Goal: Task Accomplishment & Management: Use online tool/utility

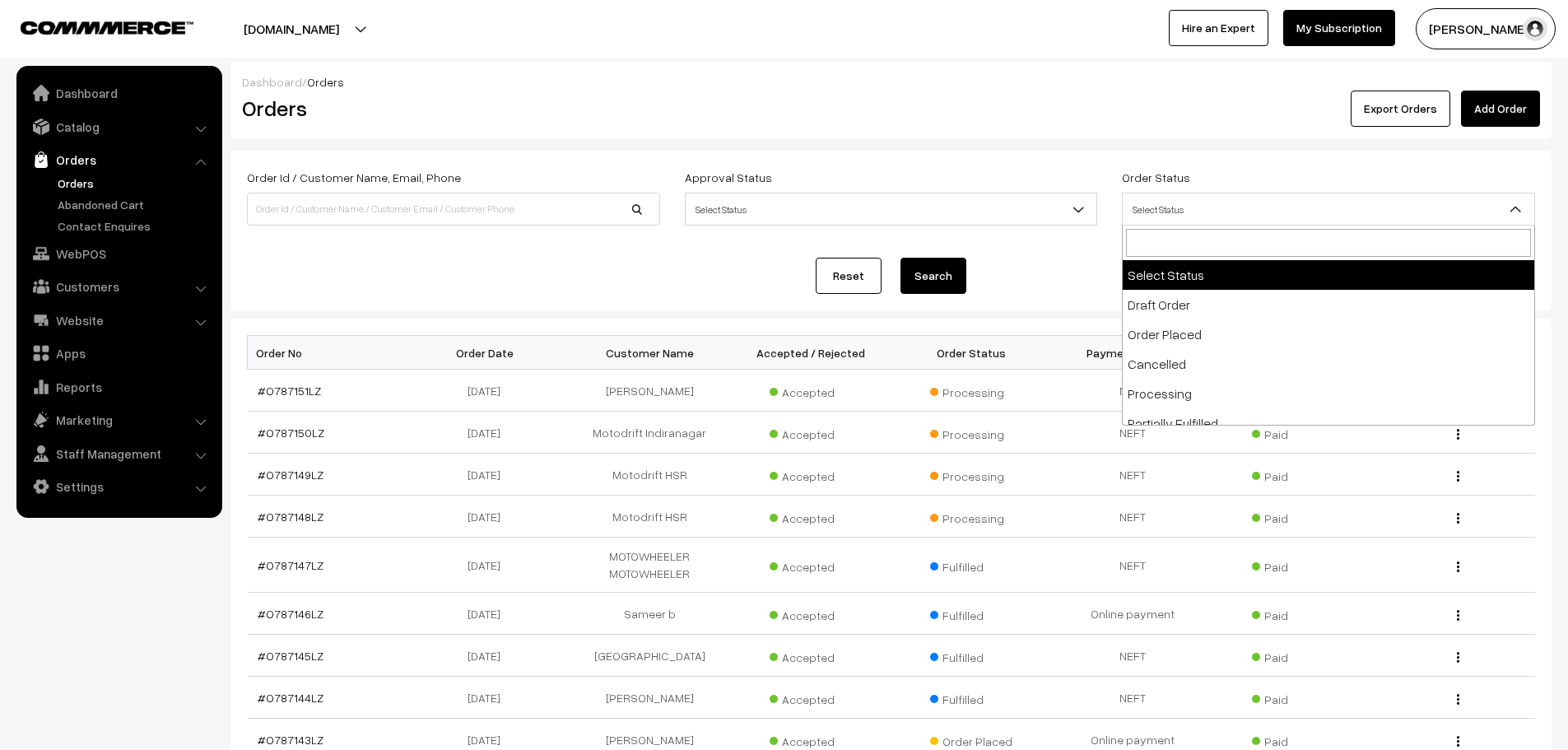
click at [1254, 210] on span "Select Status" at bounding box center [1329, 210] width 412 height 29
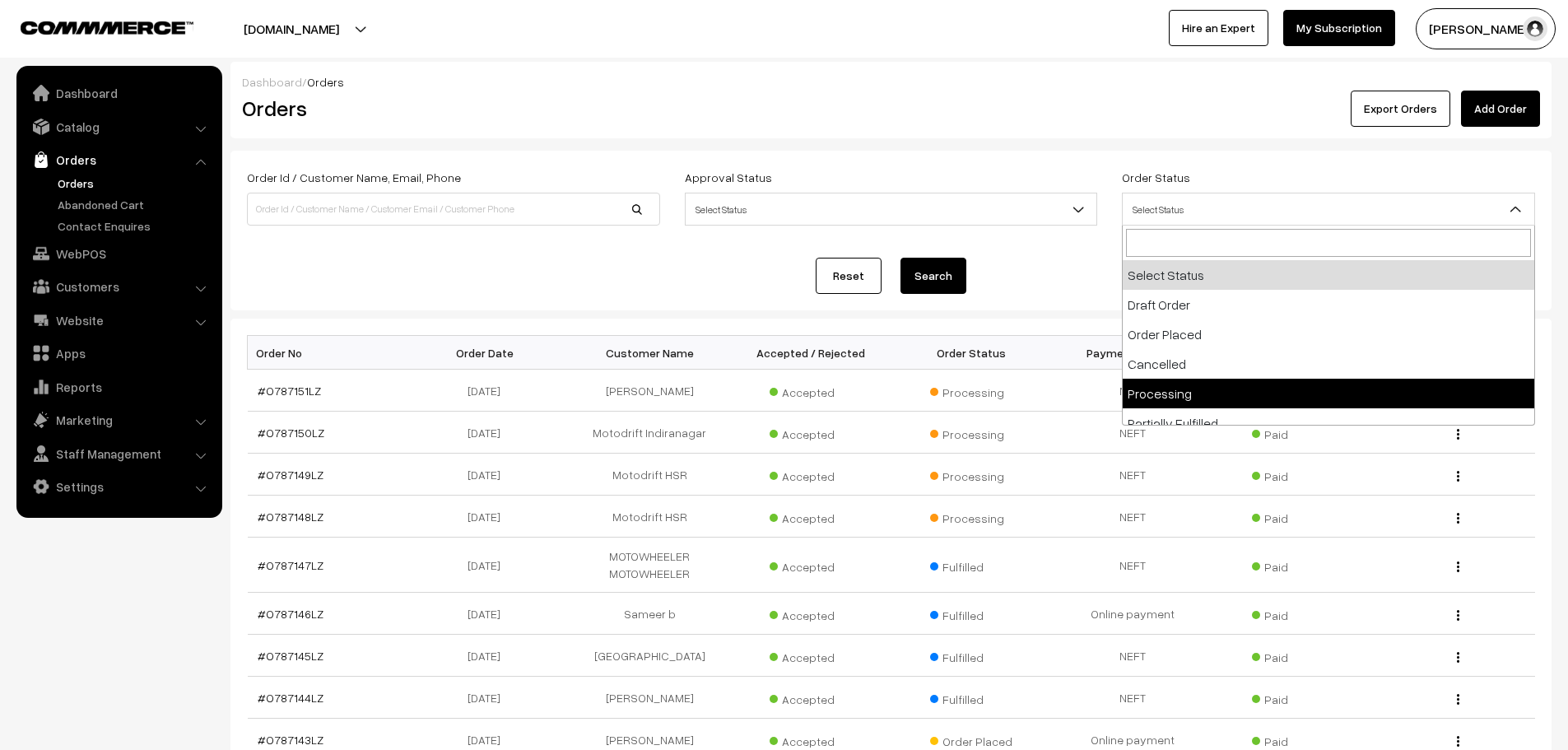
select select "5"
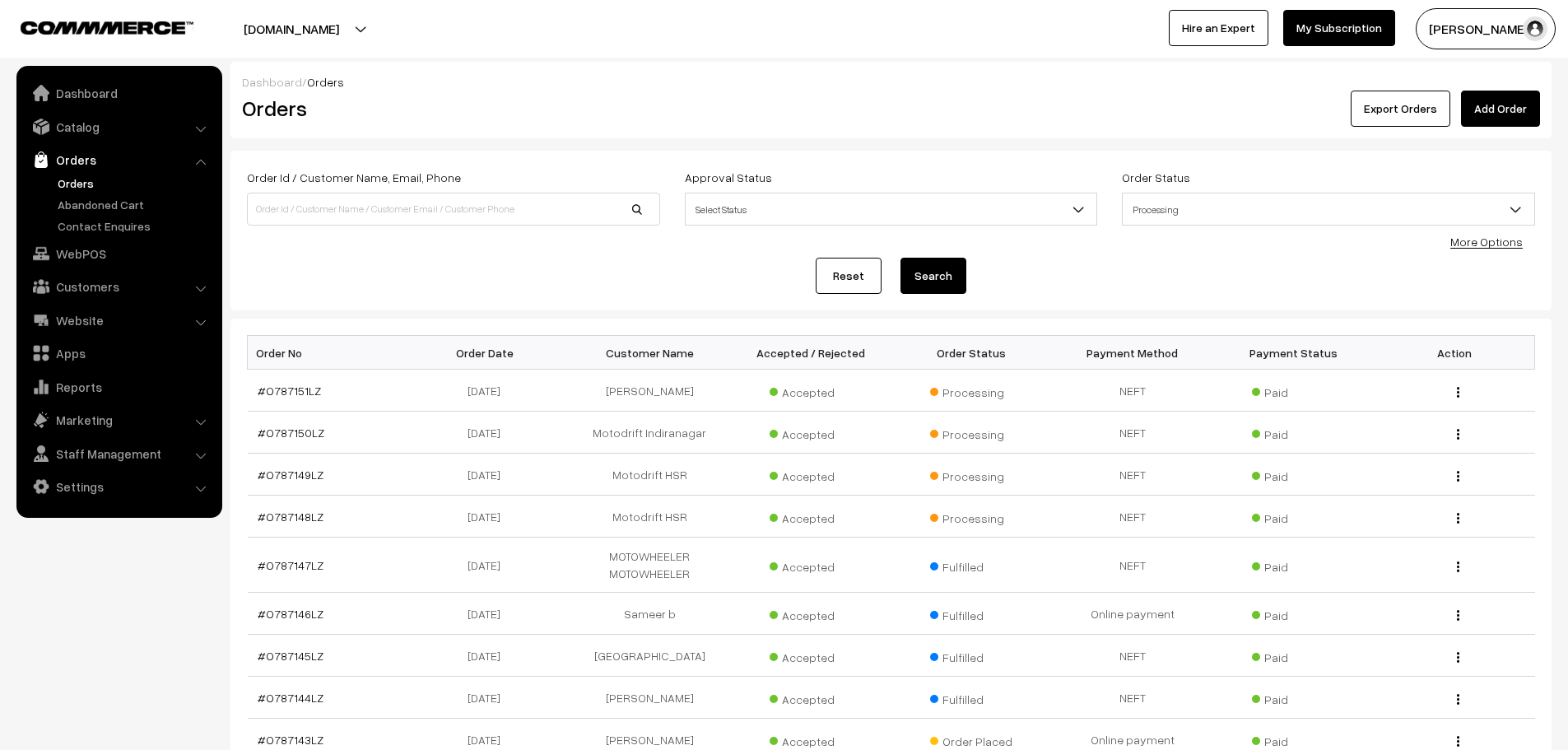
click at [923, 280] on button "Search" at bounding box center [933, 276] width 66 height 36
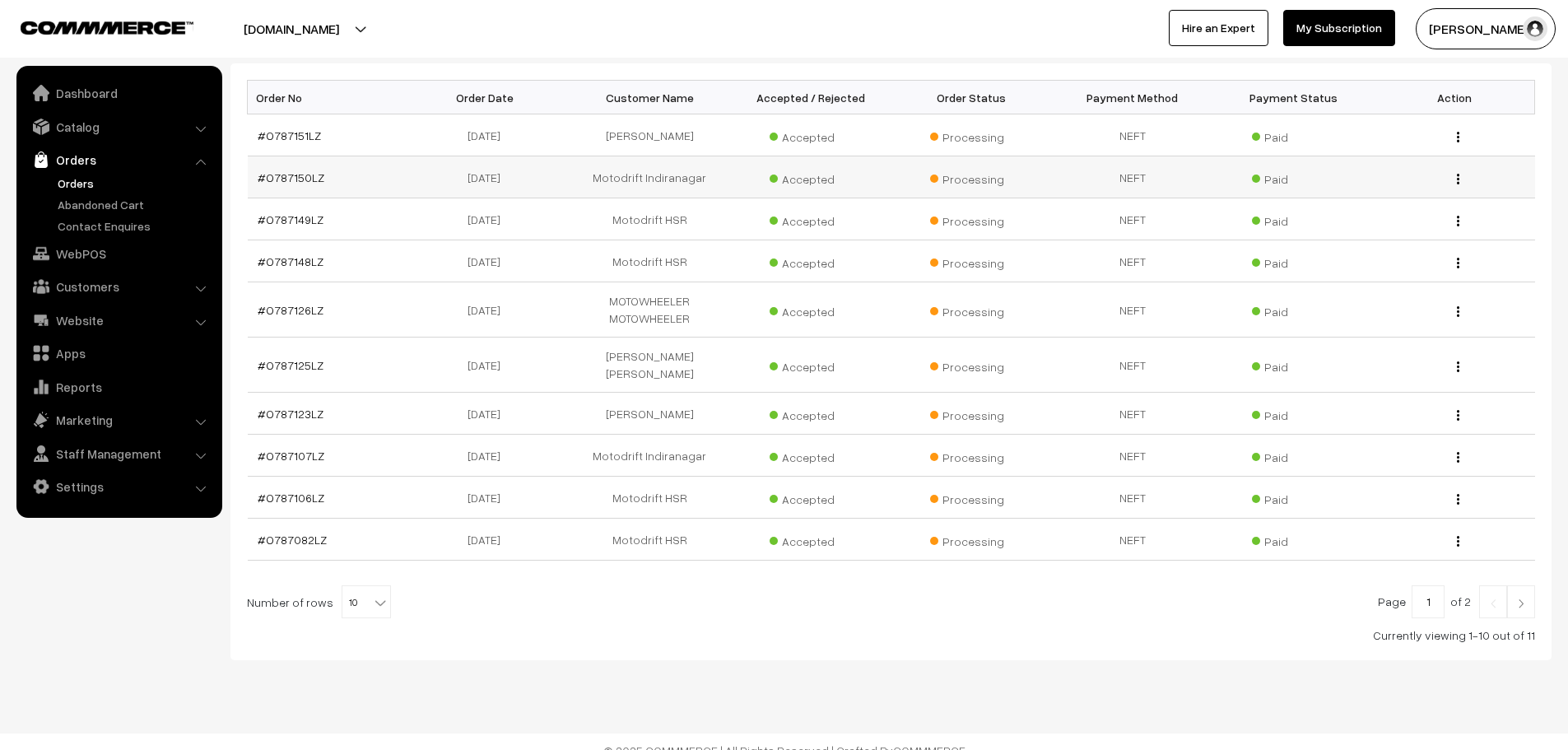
scroll to position [259, 0]
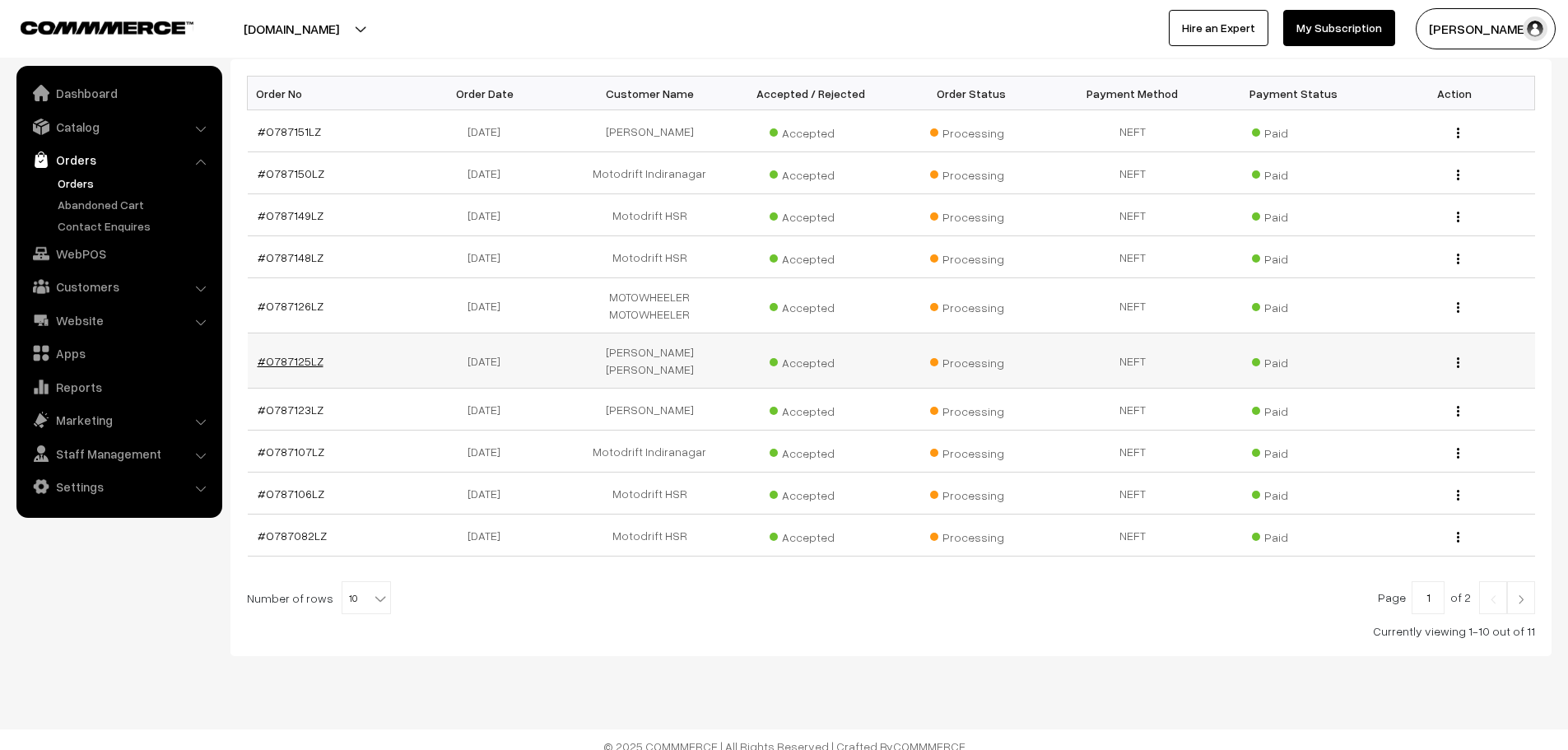
click at [316, 355] on link "#O787125LZ" at bounding box center [291, 361] width 66 height 14
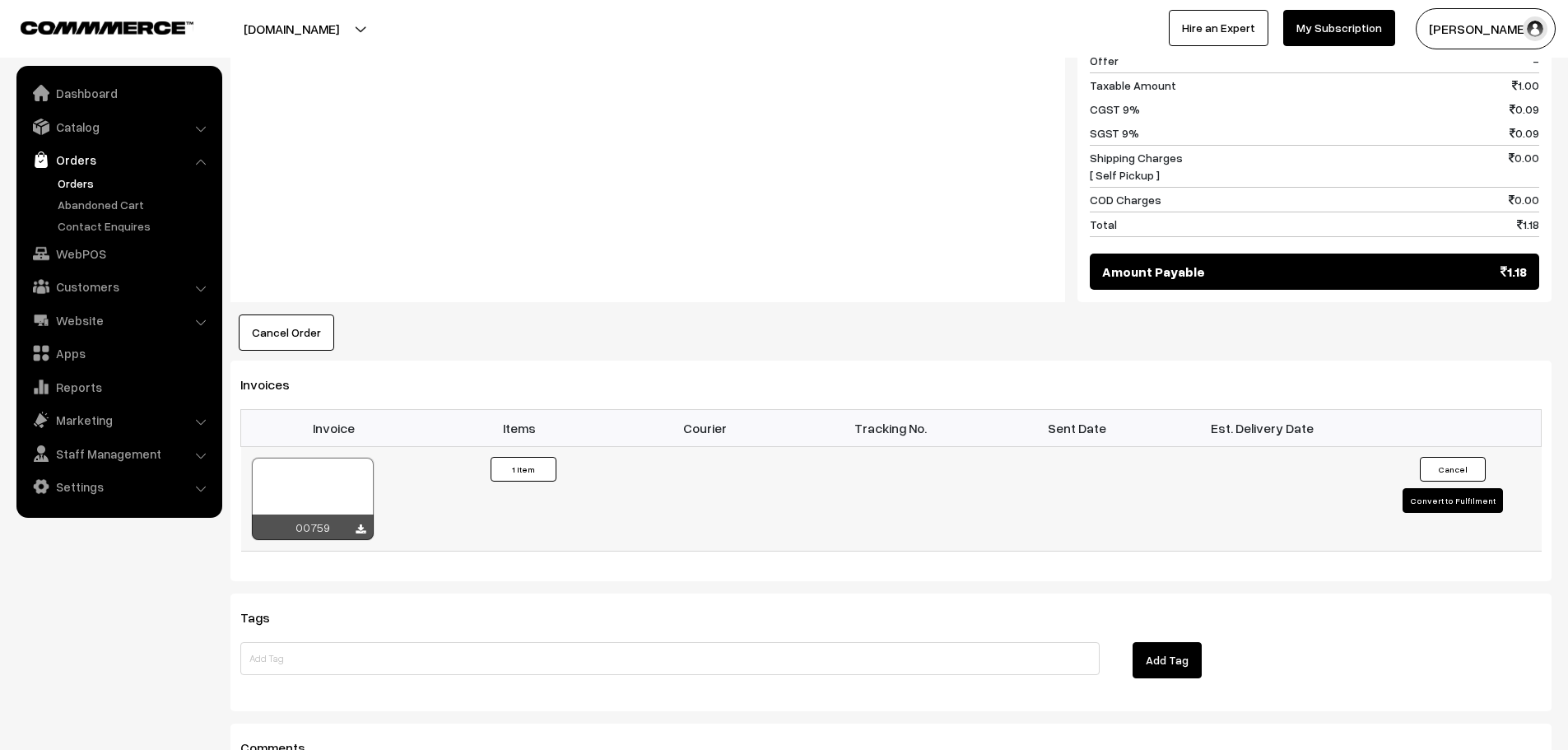
click at [1476, 512] on button "Convert to Fulfilment" at bounding box center [1453, 500] width 101 height 25
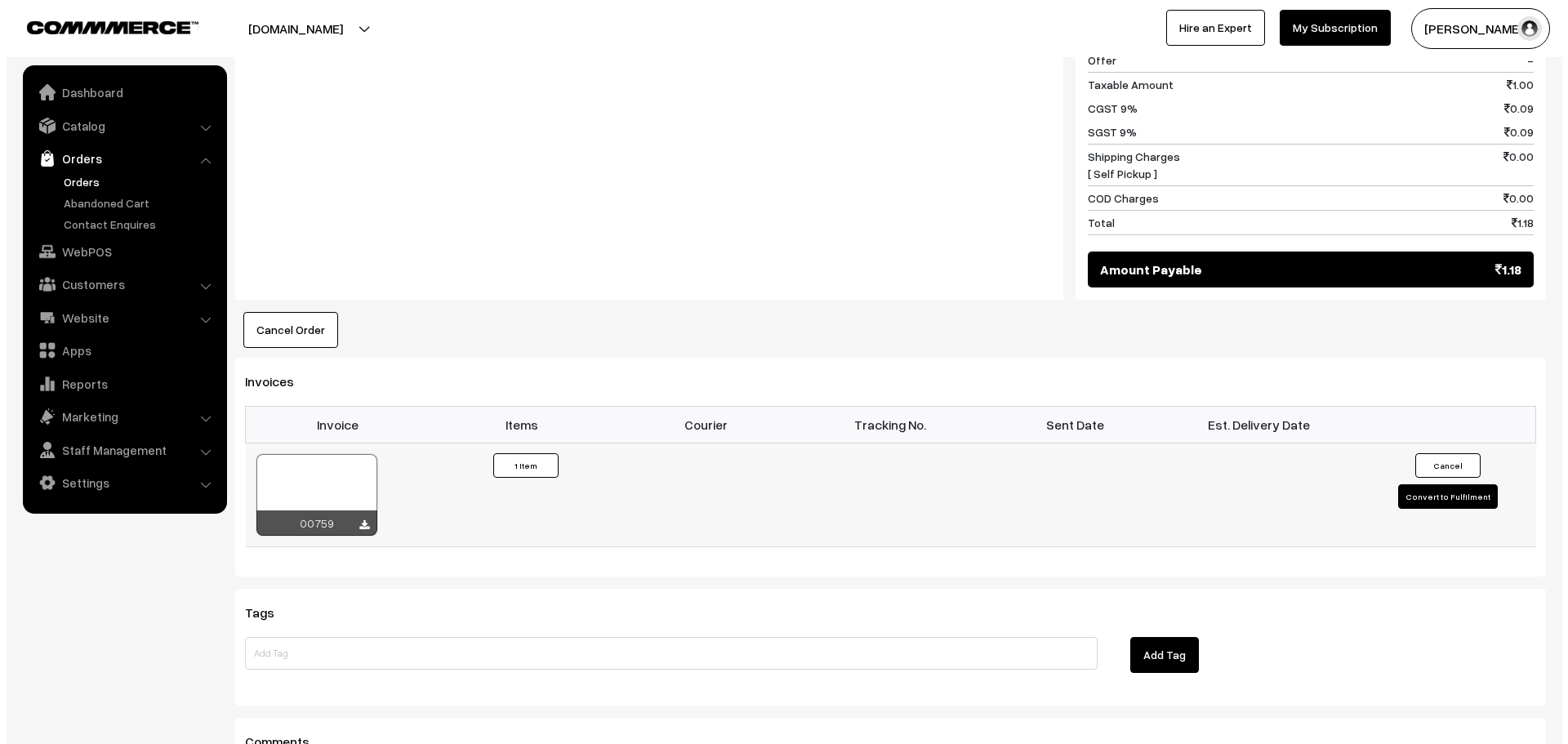
scroll to position [819, 0]
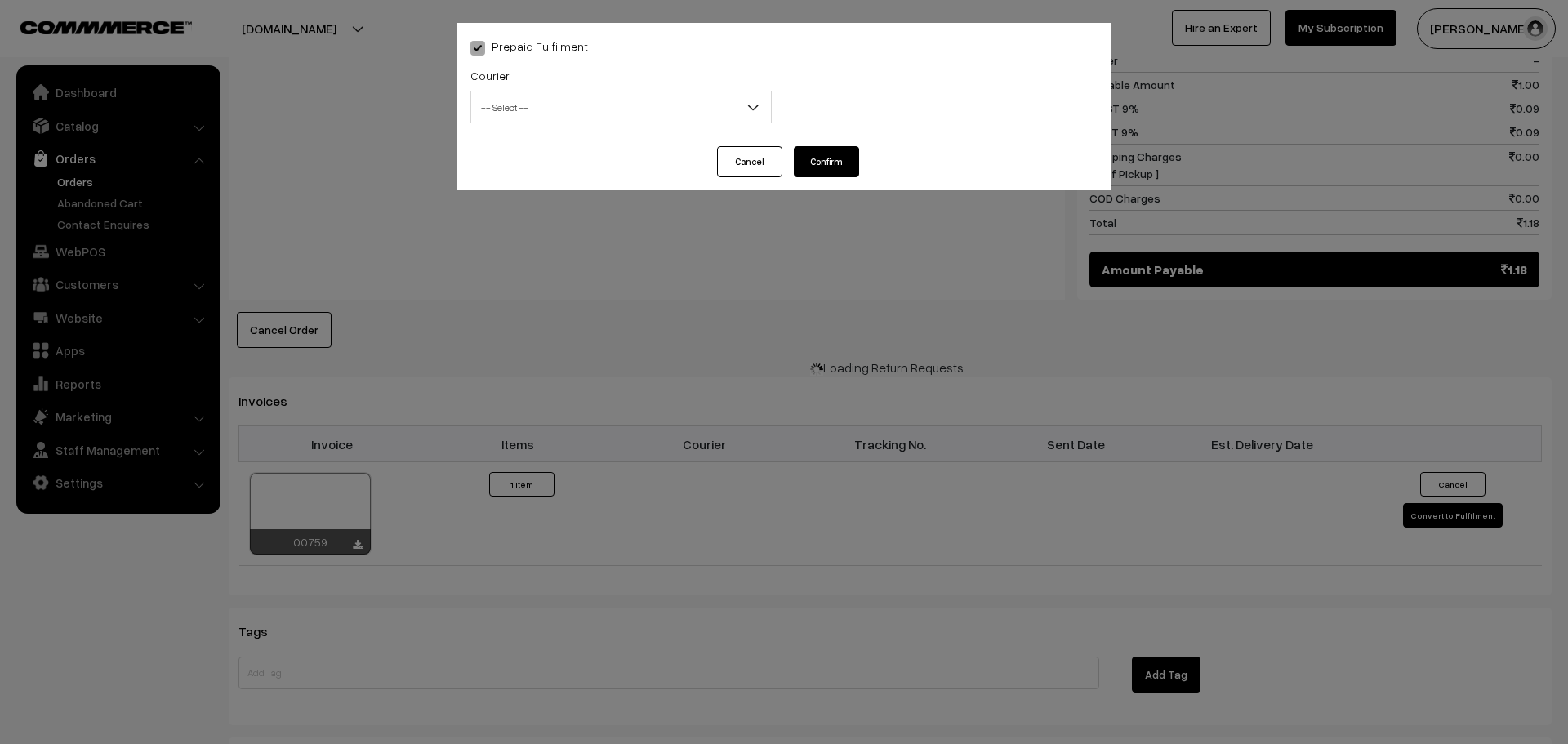
click at [504, 99] on span "-- Select --" at bounding box center [621, 107] width 299 height 29
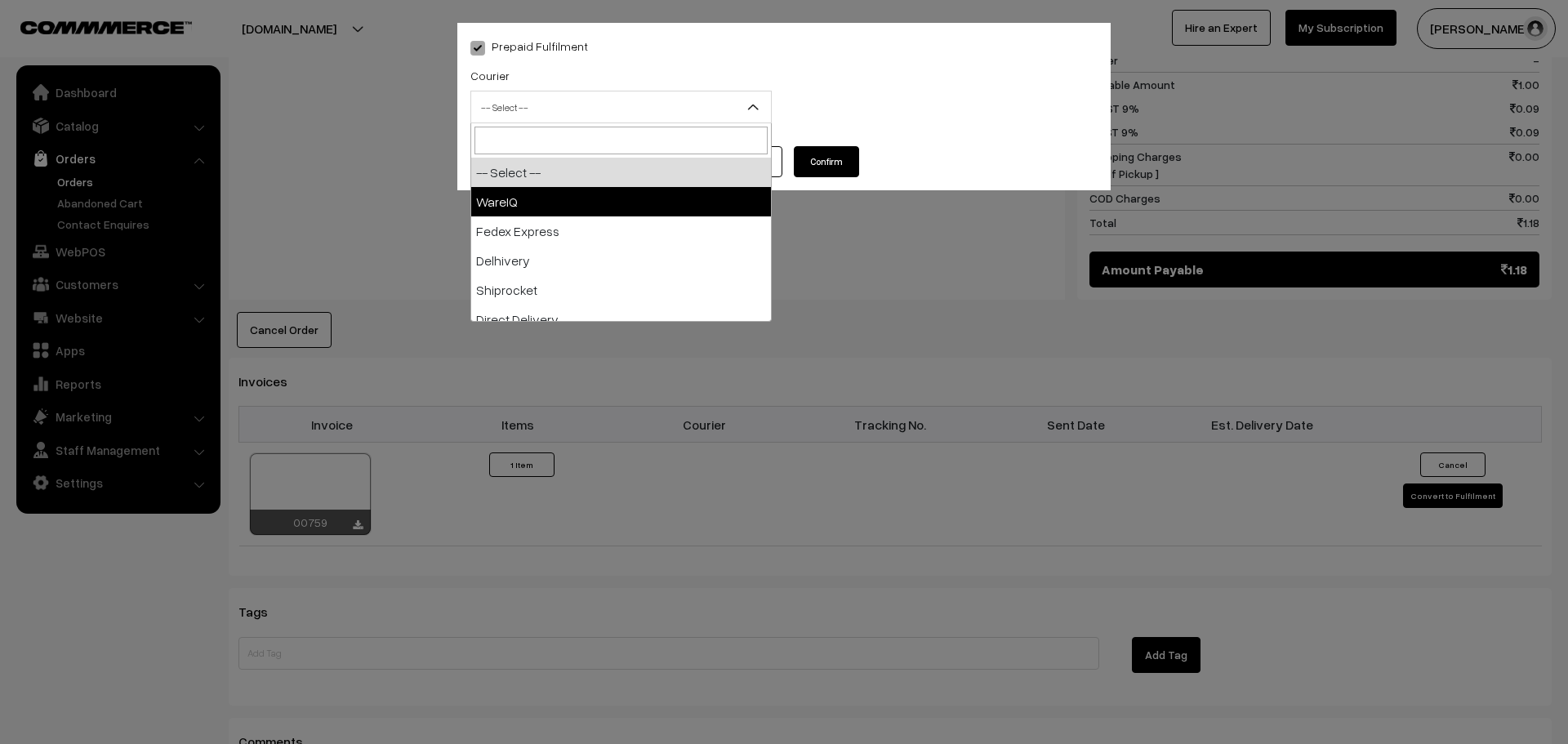
select select "1"
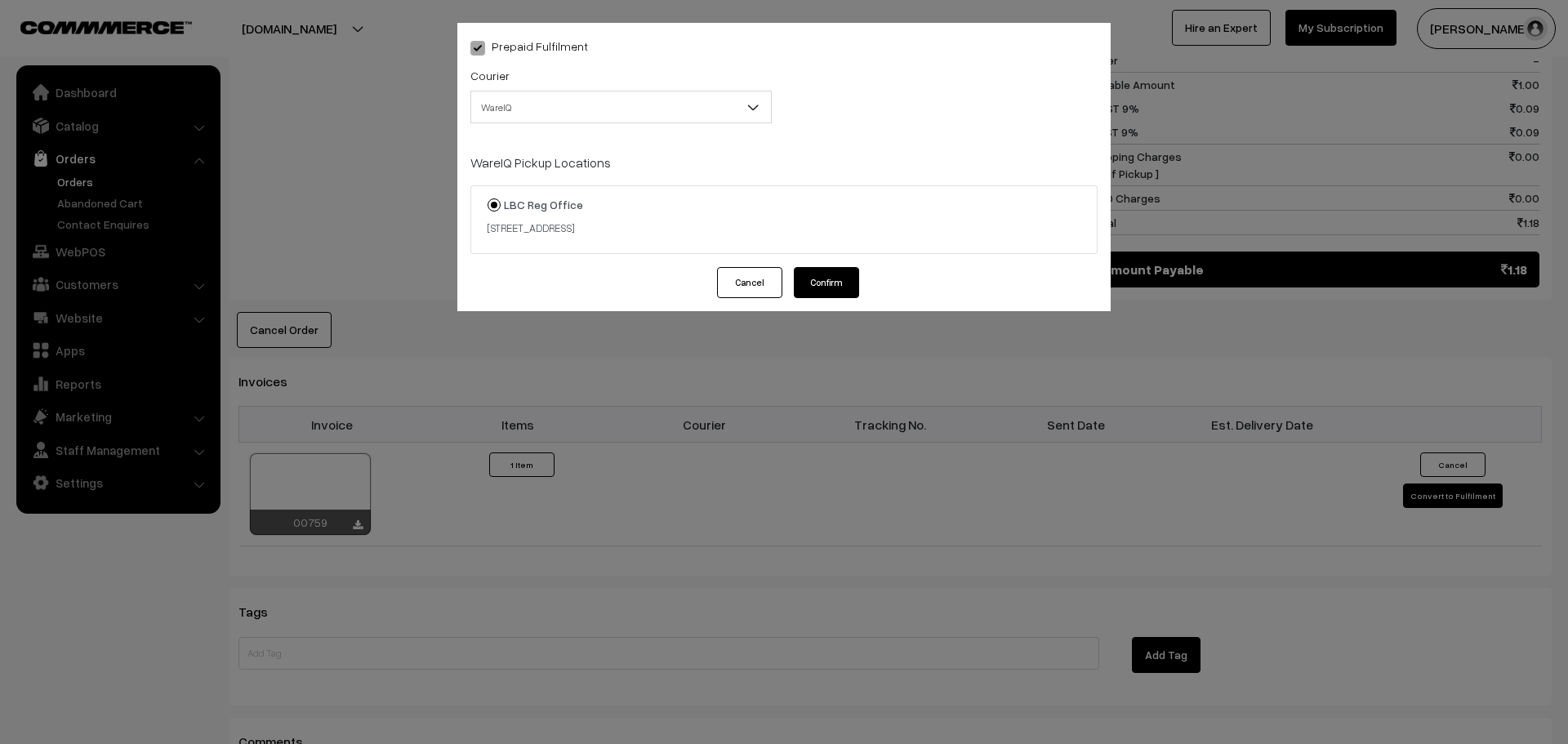
click at [835, 287] on button "Confirm" at bounding box center [826, 283] width 66 height 31
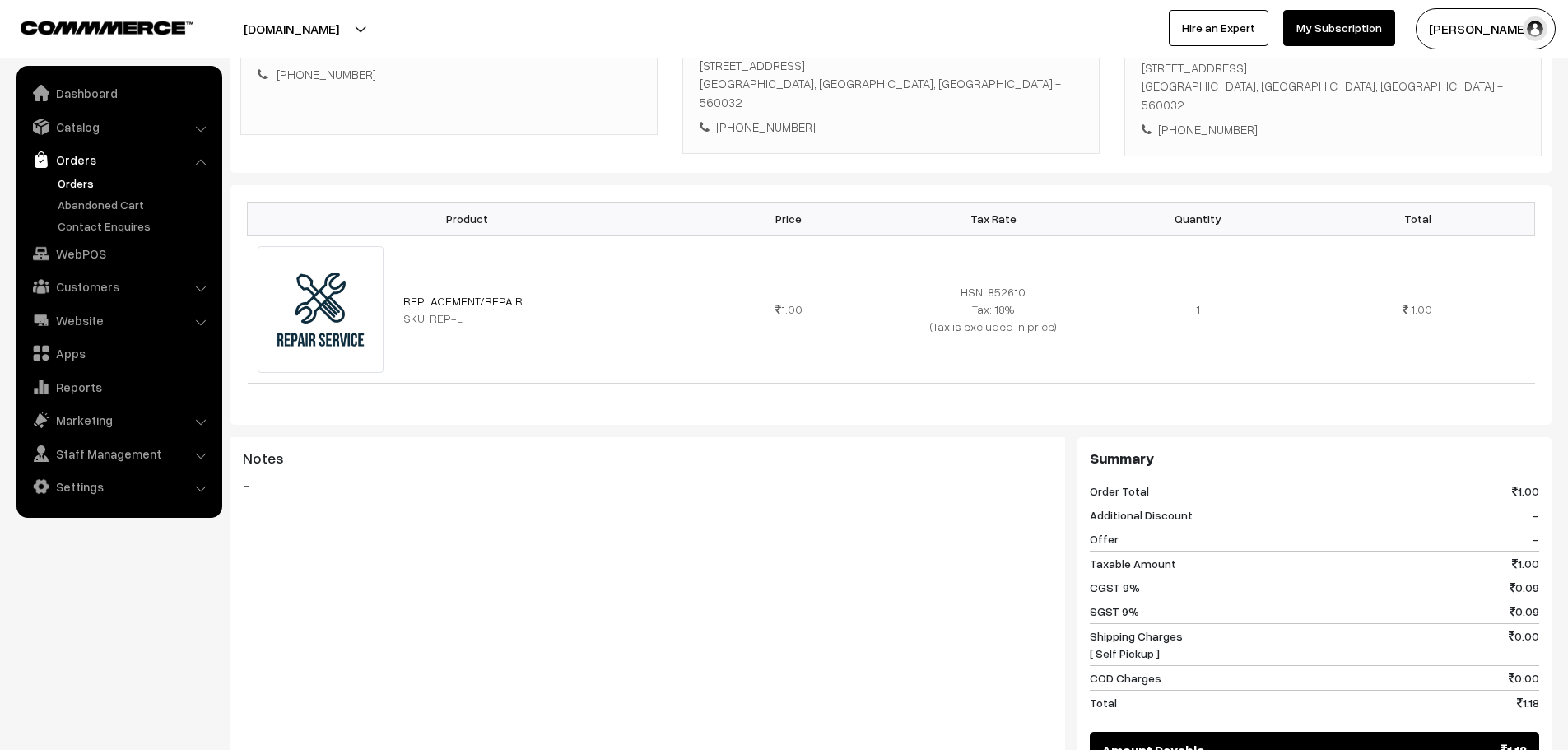
scroll to position [331, 0]
